Goal: Information Seeking & Learning: Understand process/instructions

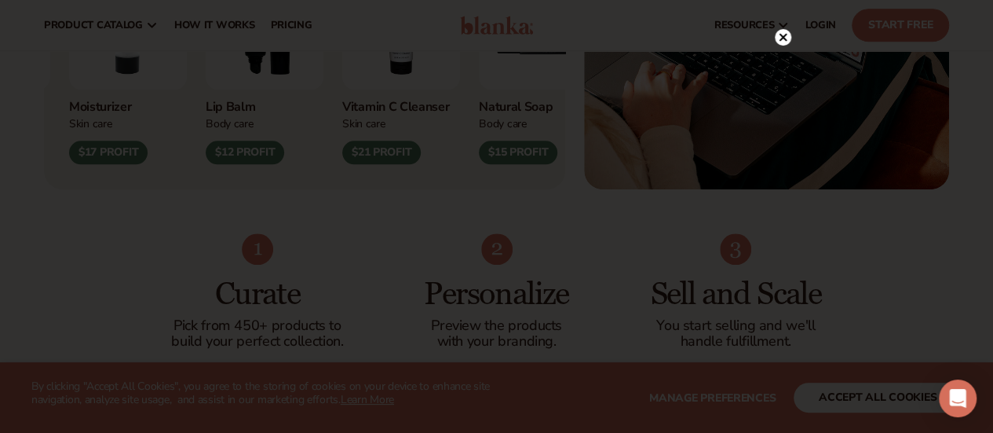
scroll to position [763, 0]
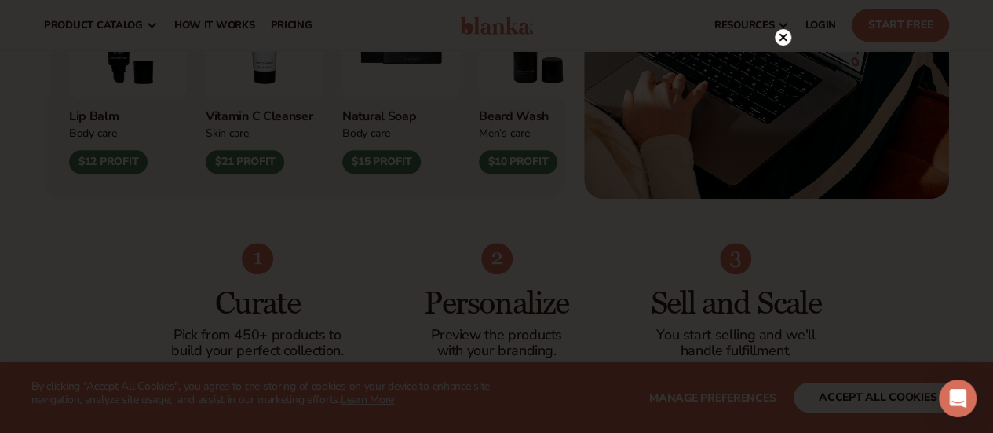
click at [784, 42] on circle at bounding box center [783, 37] width 16 height 16
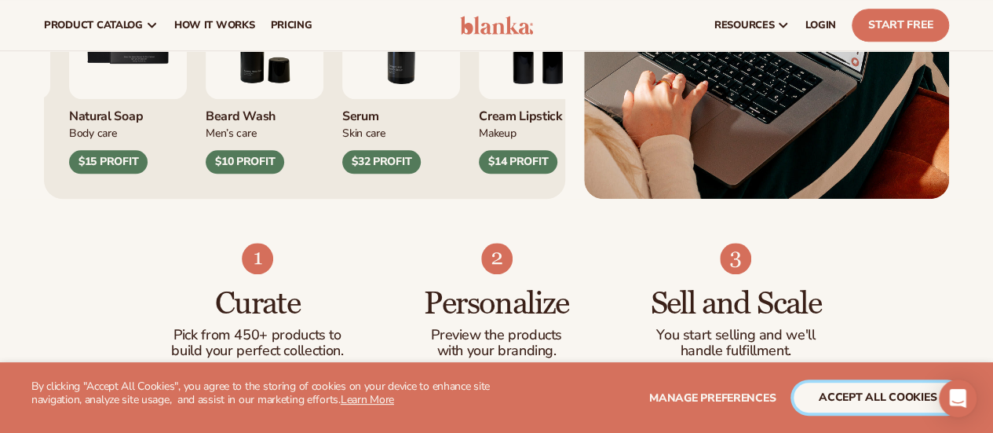
click at [878, 397] on button "accept all cookies" at bounding box center [878, 397] width 168 height 30
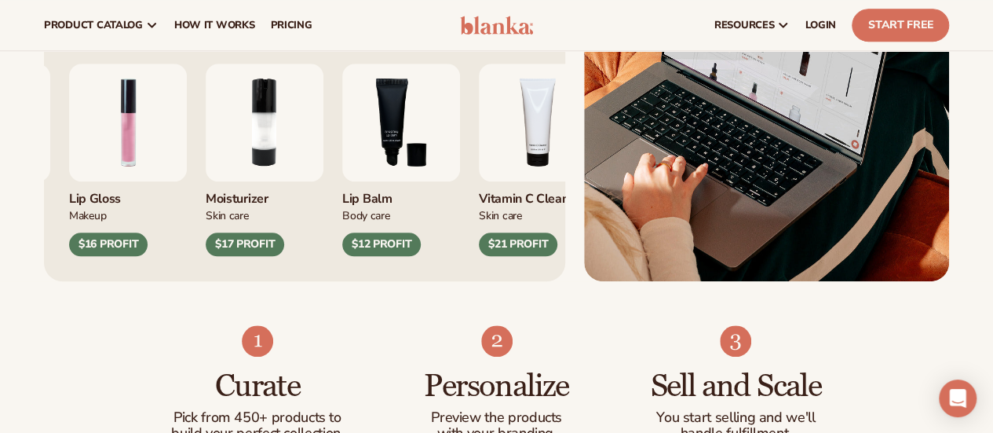
scroll to position [628, 0]
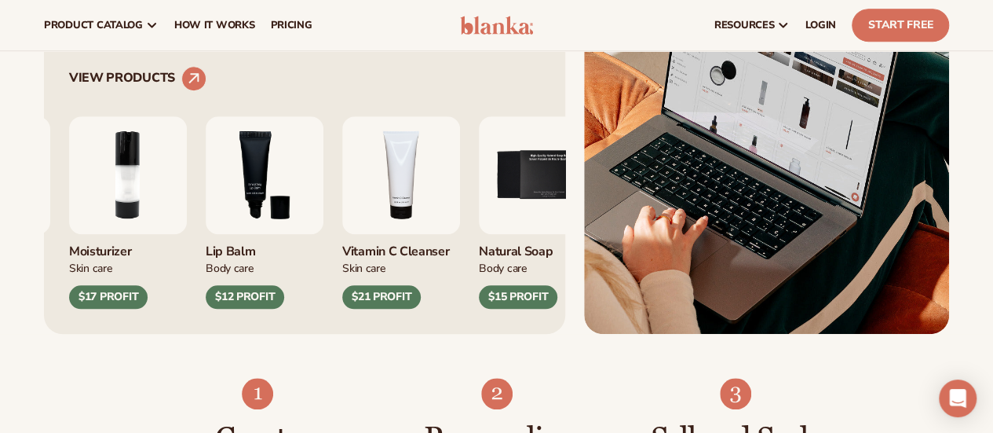
click at [283, 11] on link "pricing" at bounding box center [290, 25] width 57 height 50
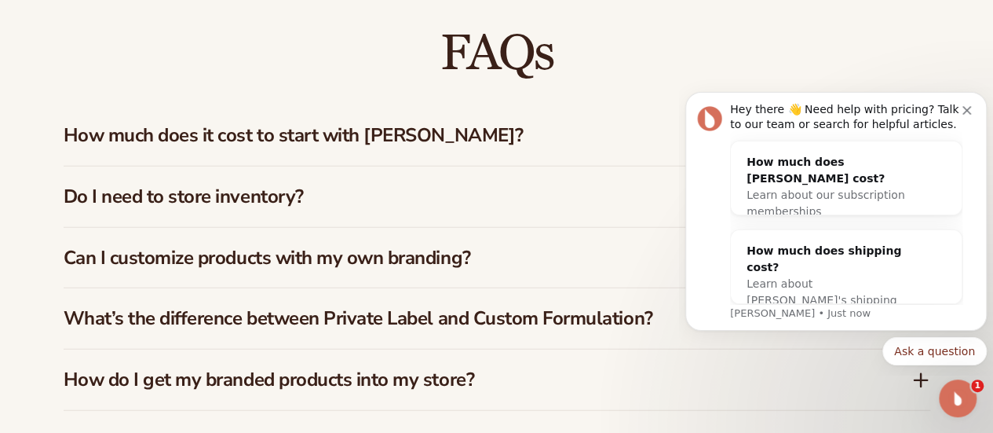
scroll to position [2190, 0]
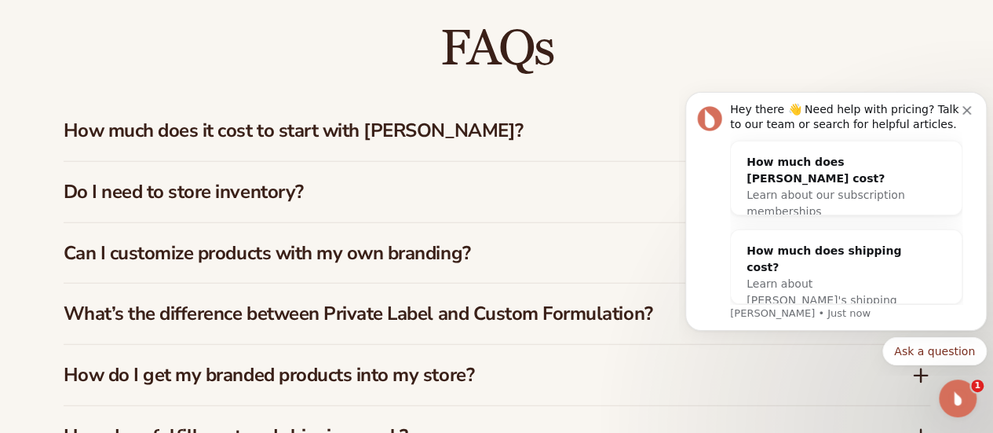
click at [971, 108] on icon "Dismiss notification" at bounding box center [967, 110] width 9 height 9
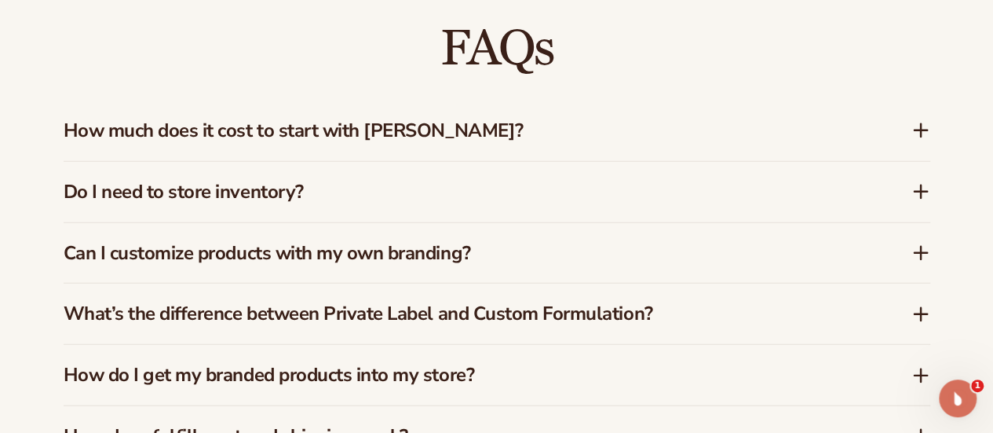
click at [905, 256] on div "Can I customize products with my own branding?" at bounding box center [488, 253] width 848 height 23
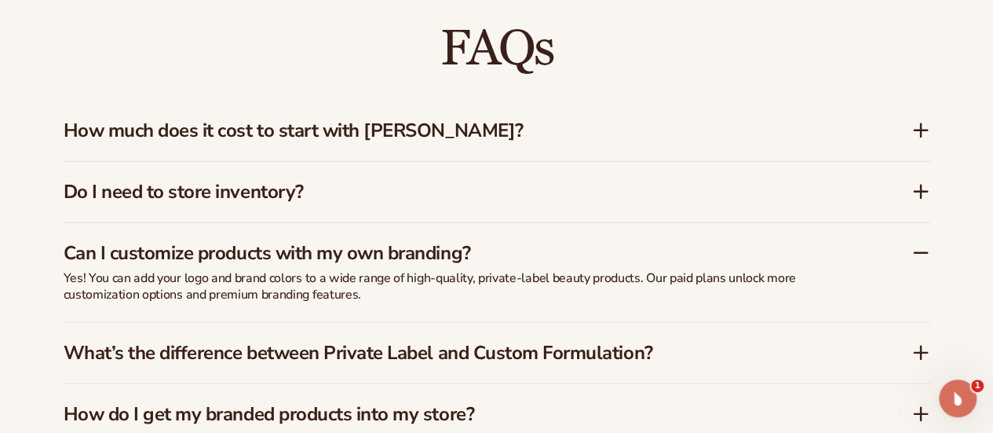
click at [912, 253] on icon at bounding box center [921, 252] width 19 height 19
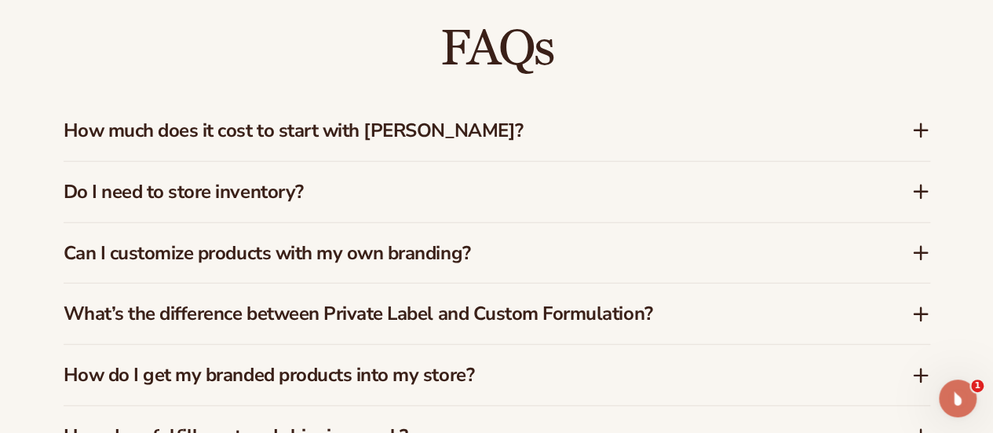
click at [912, 192] on icon at bounding box center [921, 191] width 19 height 19
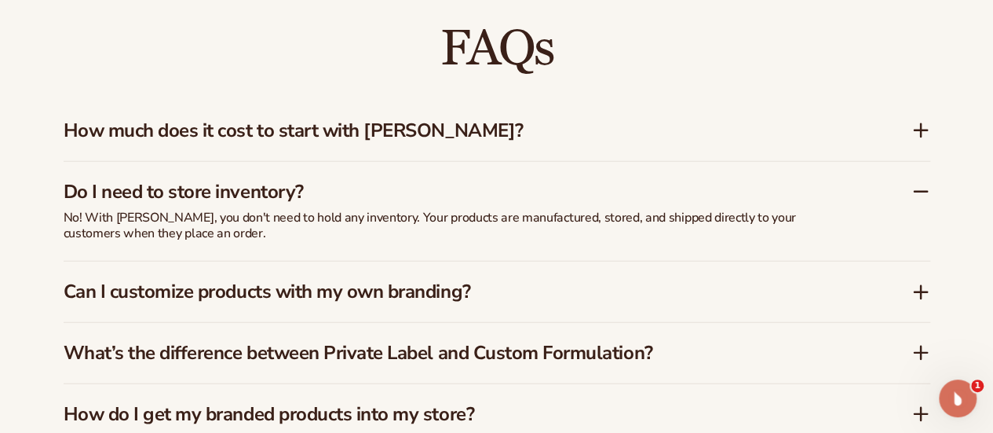
click at [912, 192] on icon at bounding box center [921, 191] width 19 height 19
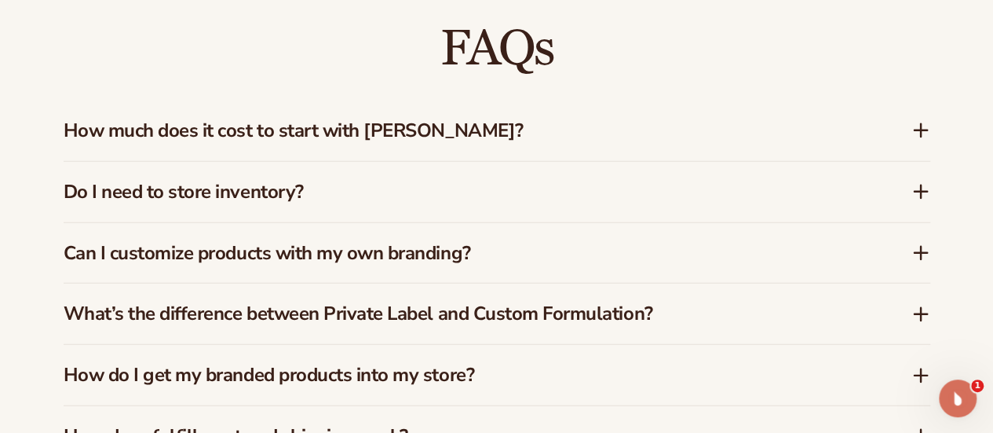
click at [921, 134] on icon at bounding box center [921, 130] width 0 height 13
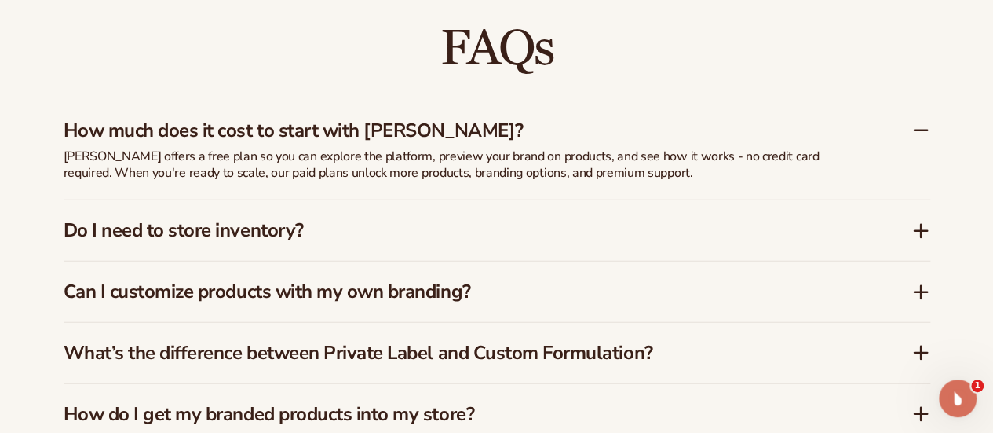
click at [920, 134] on icon at bounding box center [921, 130] width 19 height 19
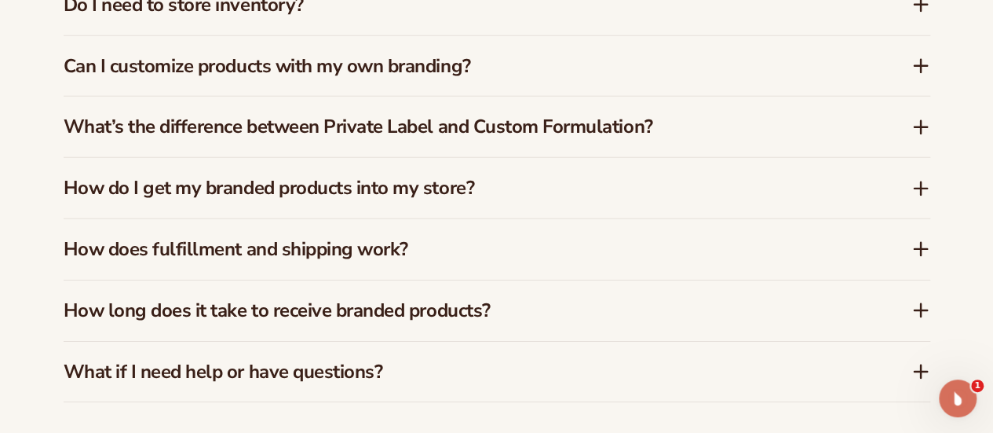
scroll to position [2382, 0]
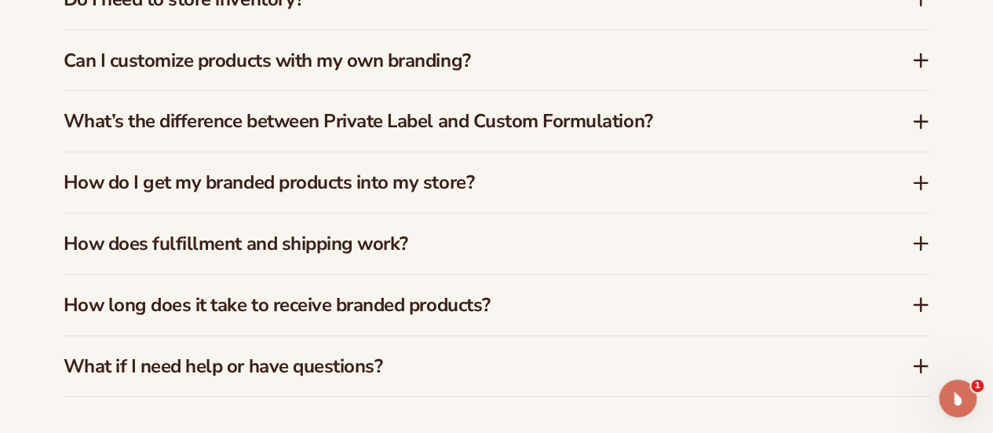
click at [916, 185] on icon at bounding box center [921, 183] width 19 height 19
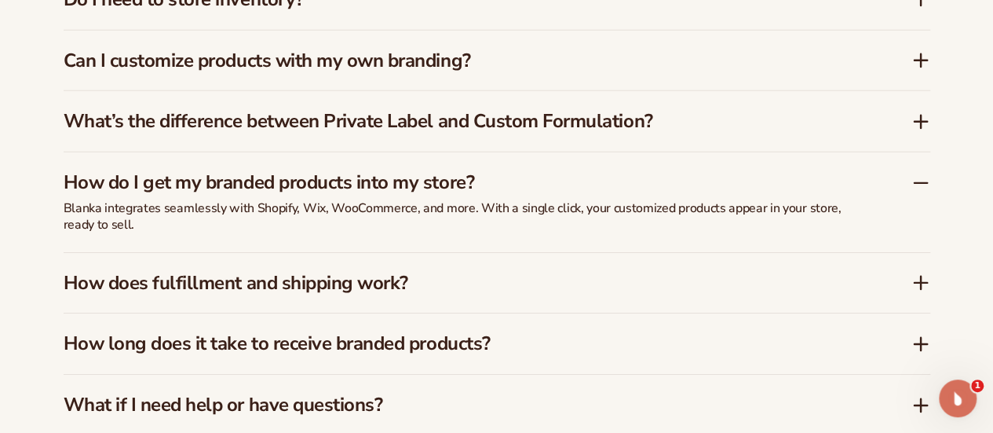
click at [916, 185] on icon at bounding box center [921, 183] width 19 height 19
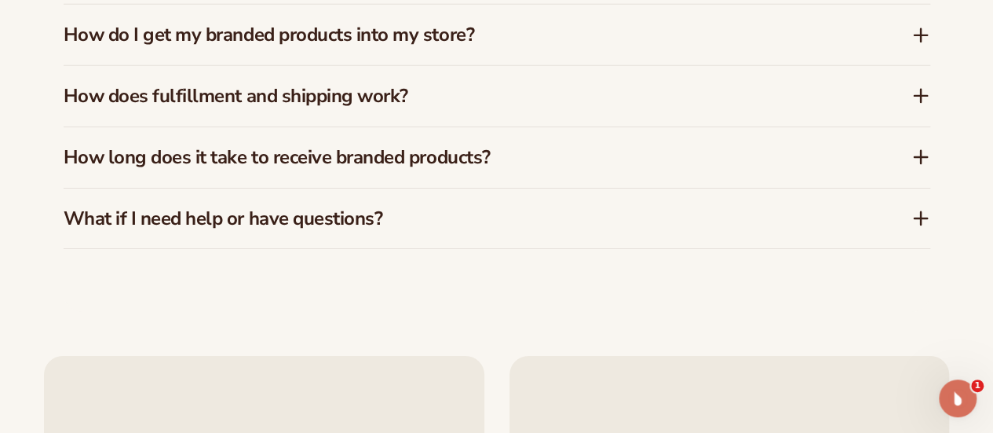
scroll to position [2550, 0]
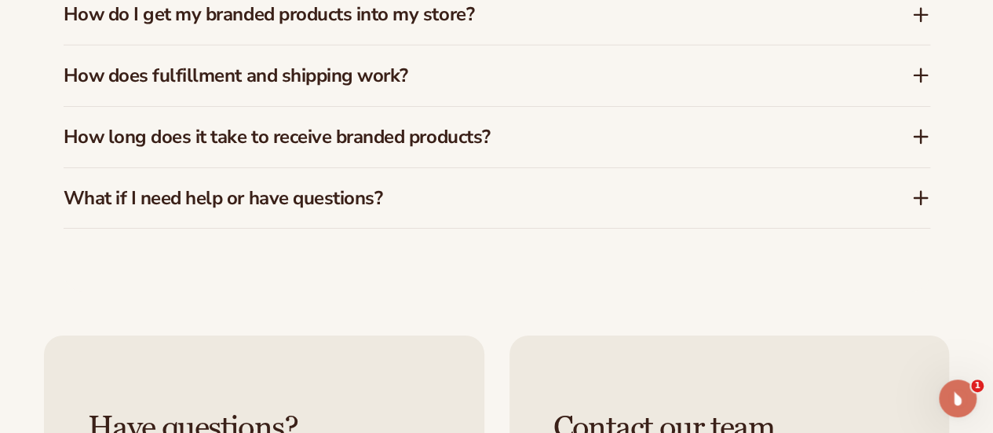
click at [923, 197] on icon at bounding box center [921, 197] width 19 height 19
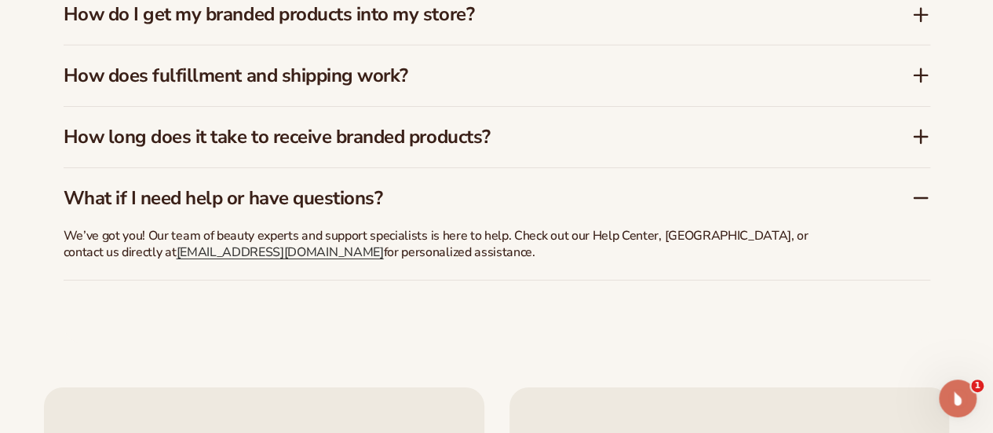
click at [923, 197] on icon at bounding box center [921, 197] width 19 height 19
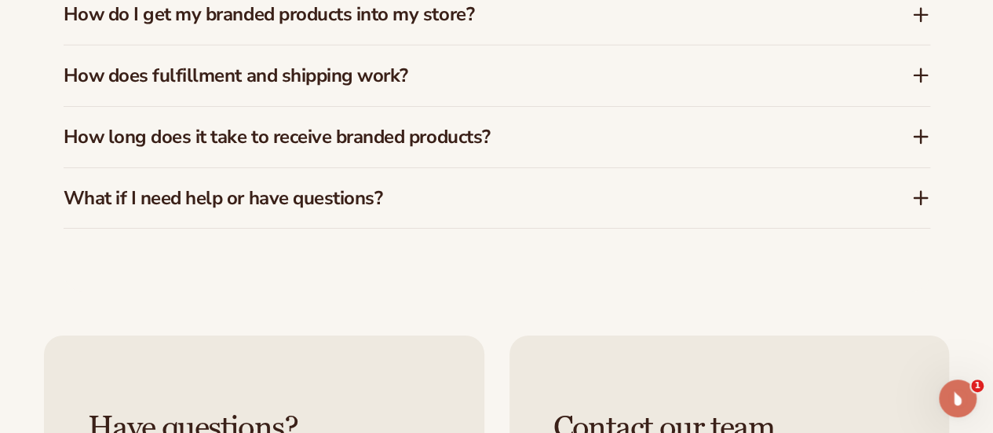
click at [917, 75] on icon at bounding box center [921, 75] width 13 height 0
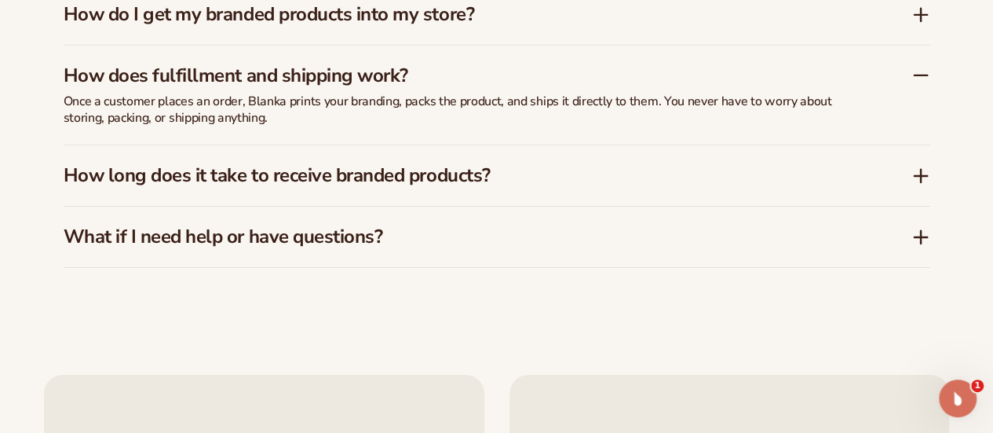
click at [917, 75] on icon at bounding box center [921, 75] width 13 height 0
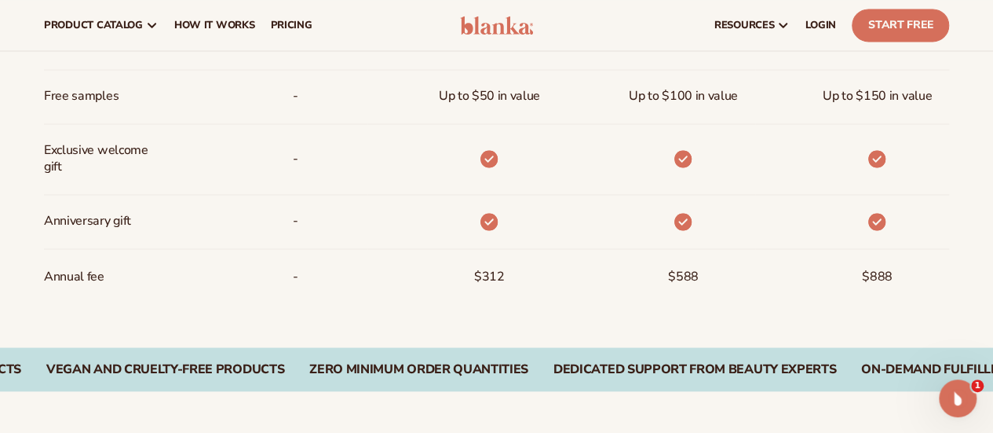
scroll to position [0, 0]
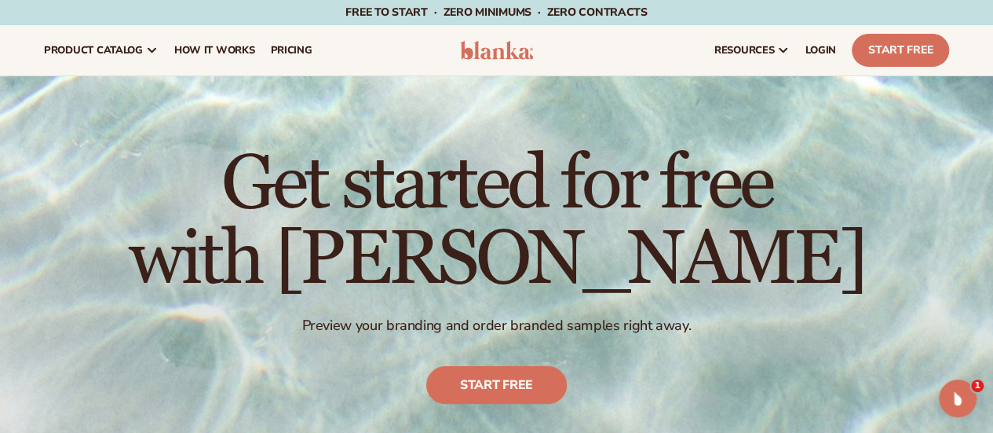
click at [297, 57] on link "pricing" at bounding box center [290, 50] width 57 height 50
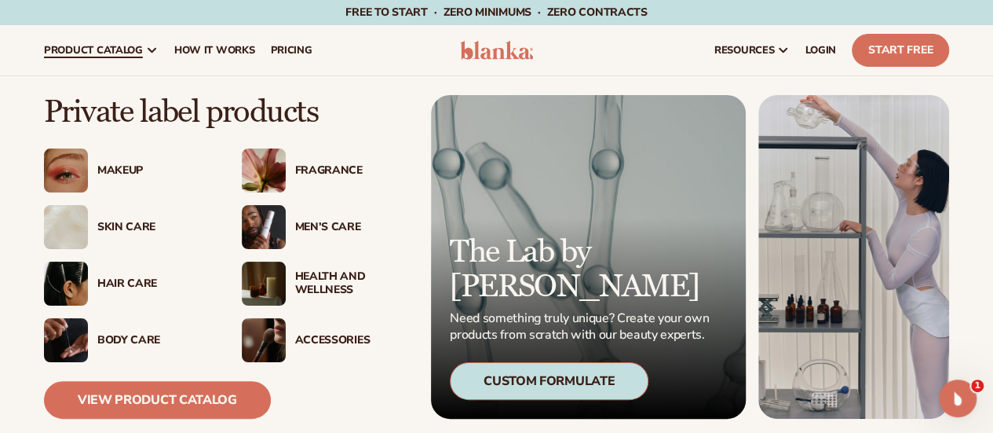
click at [121, 228] on div "Skin Care" at bounding box center [153, 227] width 113 height 13
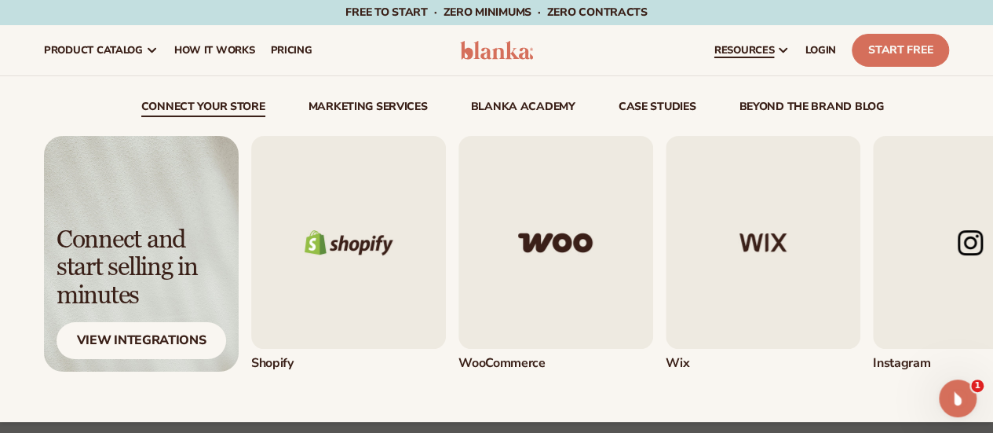
click at [182, 343] on div "View Integrations" at bounding box center [142, 340] width 170 height 37
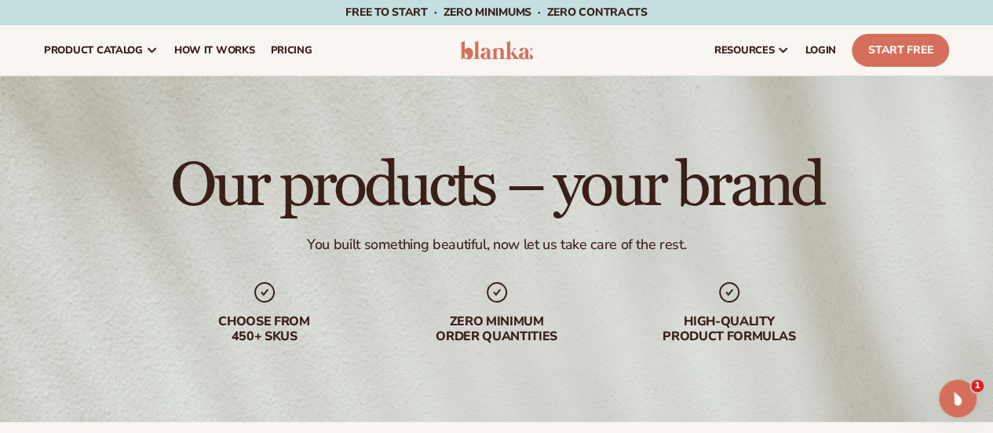
click at [228, 47] on span "How It Works" at bounding box center [214, 50] width 81 height 13
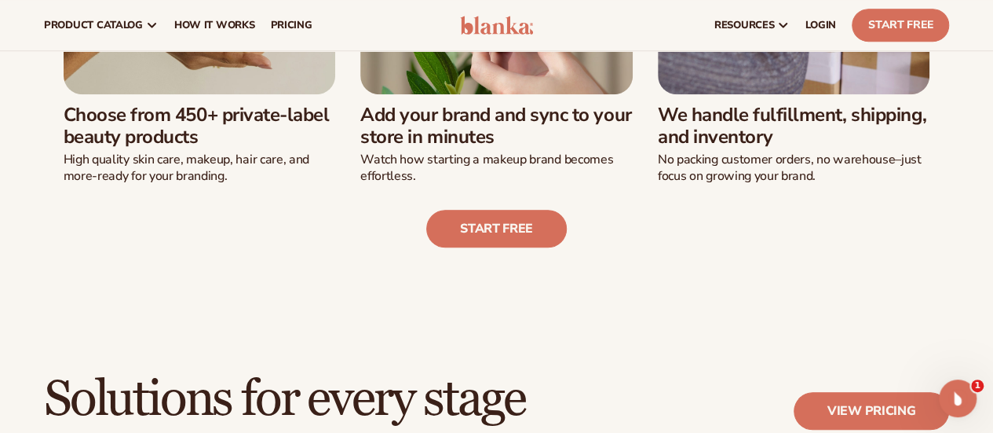
scroll to position [596, 0]
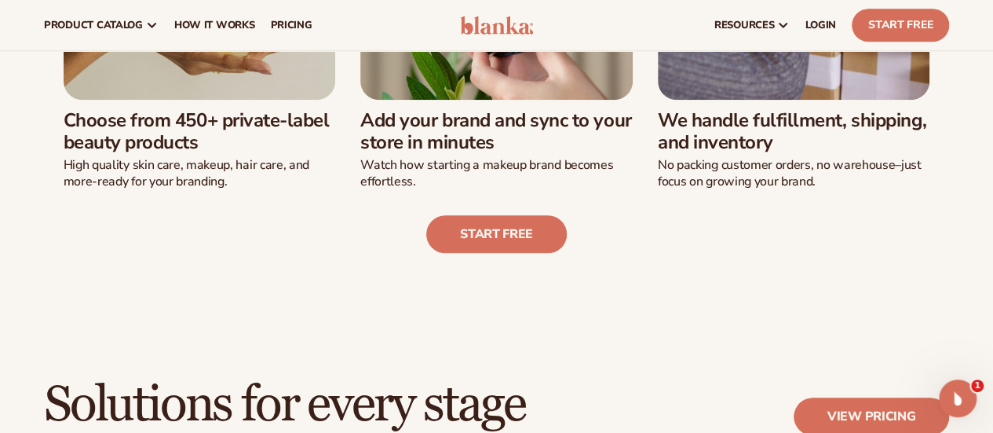
click at [820, 27] on span "LOGIN" at bounding box center [821, 25] width 31 height 13
